Goal: Navigation & Orientation: Find specific page/section

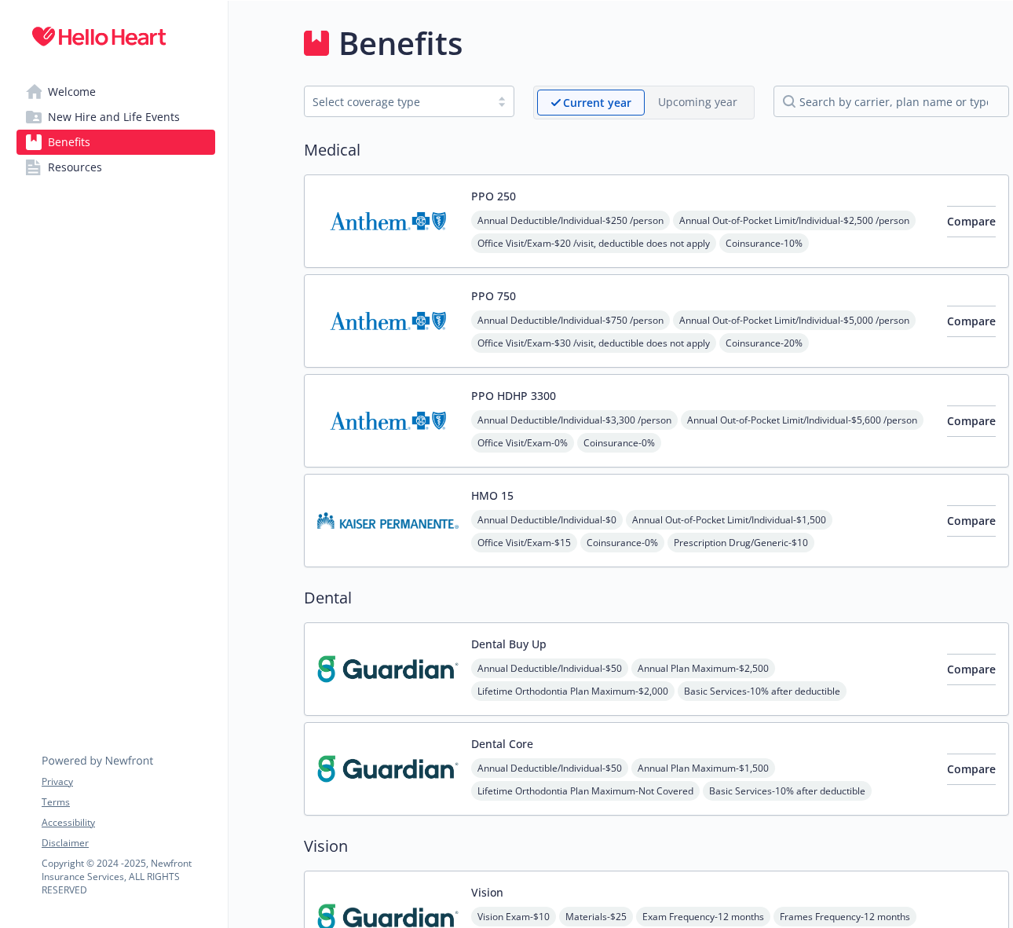
scroll to position [2135, 0]
